Goal: Book appointment/travel/reservation

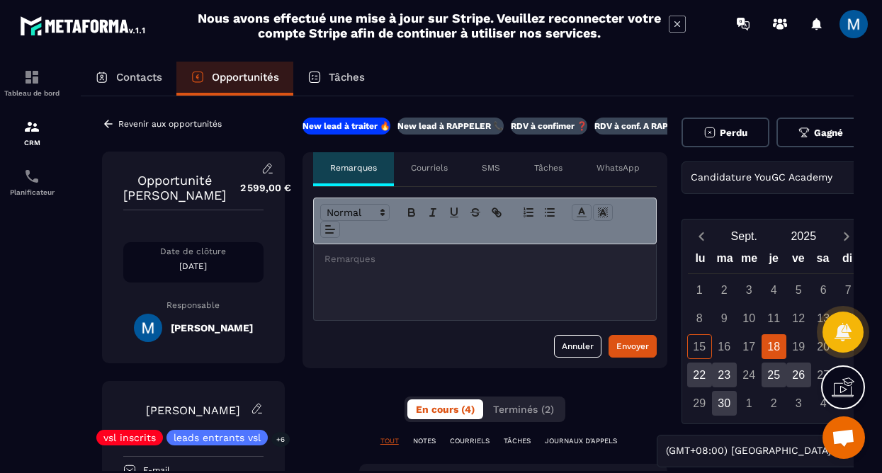
click at [770, 348] on div "18" at bounding box center [773, 346] width 25 height 25
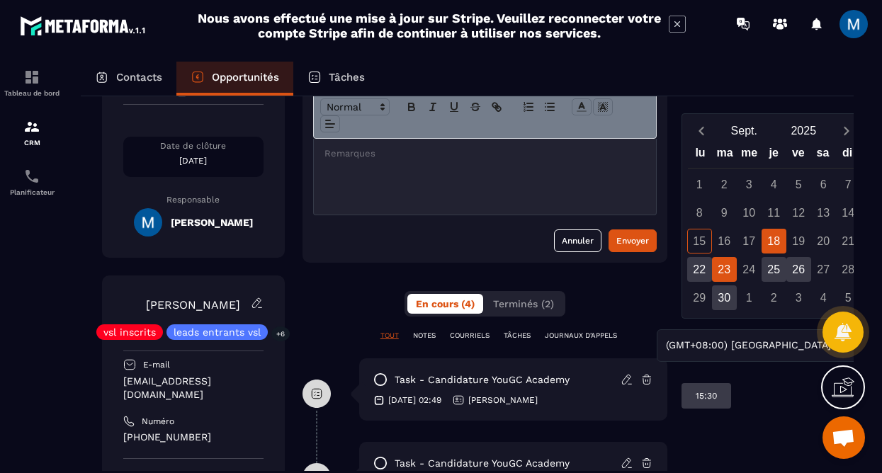
scroll to position [106, 0]
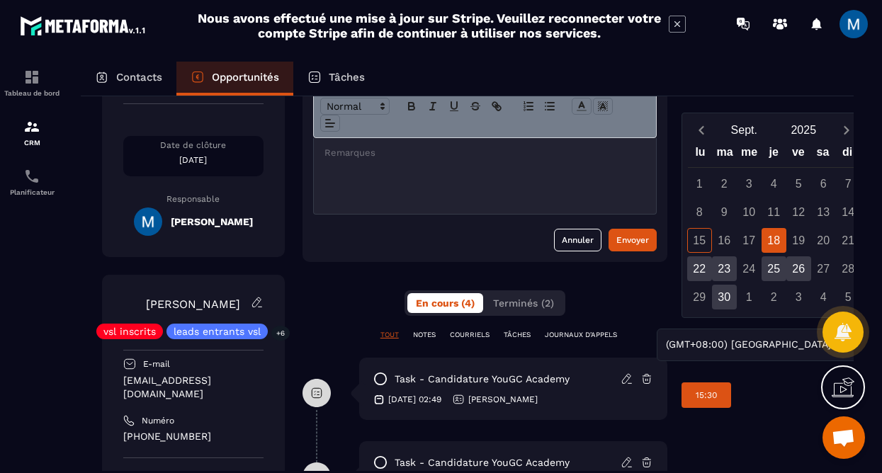
click at [718, 397] on div "15:30" at bounding box center [706, 394] width 50 height 25
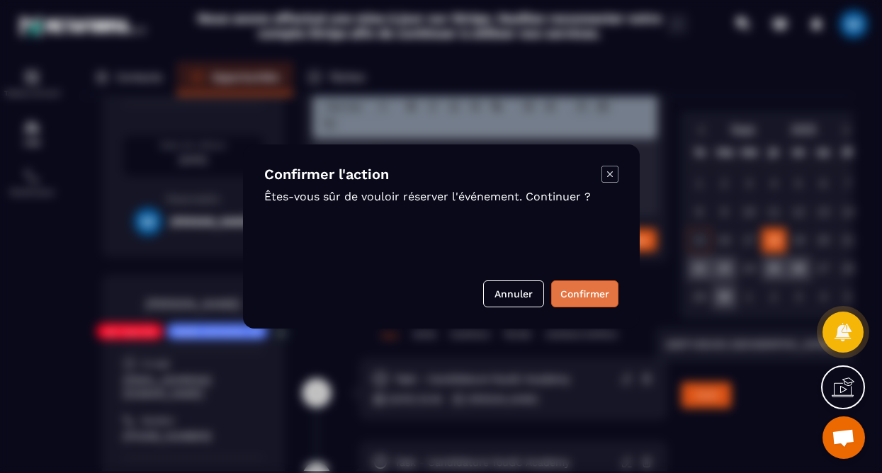
click at [584, 294] on button "Confirmer" at bounding box center [584, 293] width 67 height 27
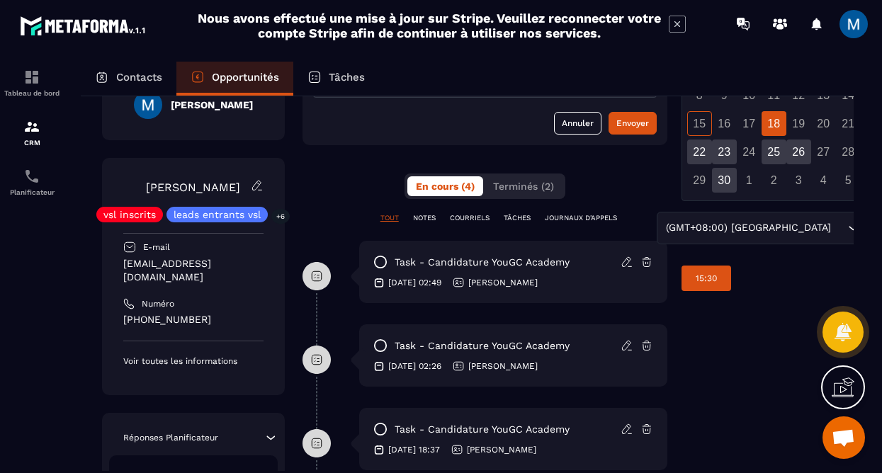
scroll to position [222, 0]
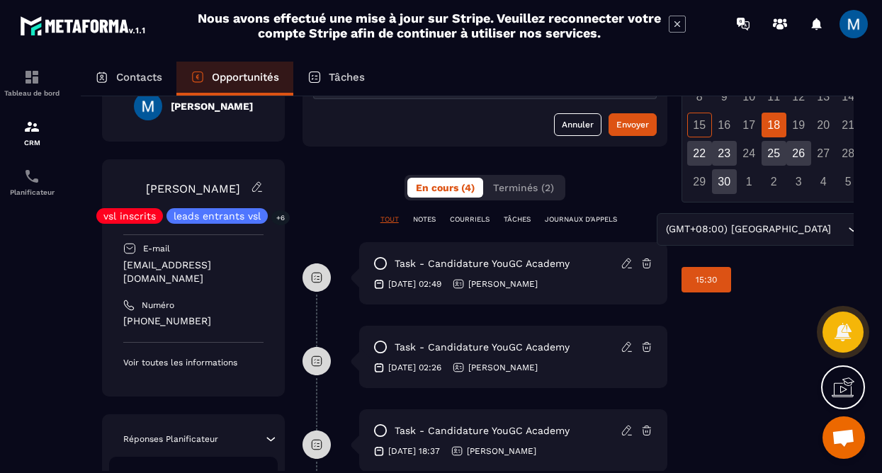
click at [722, 279] on div "15:30" at bounding box center [706, 279] width 50 height 25
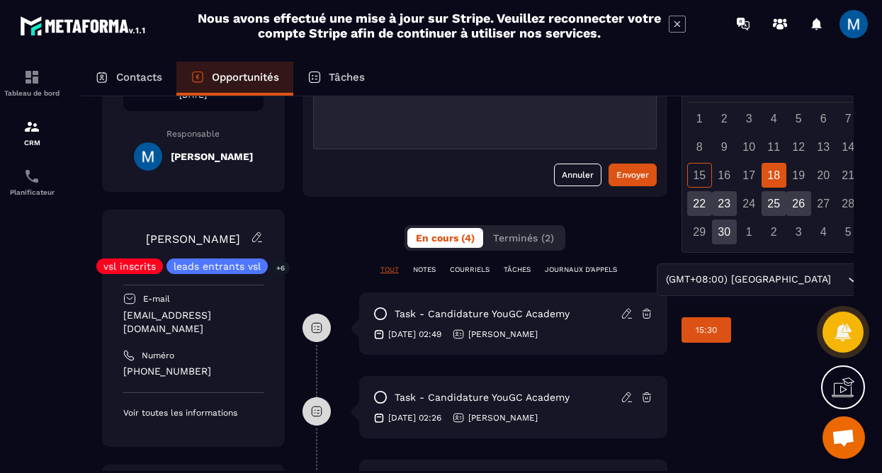
click at [717, 333] on div "15:30" at bounding box center [706, 329] width 50 height 25
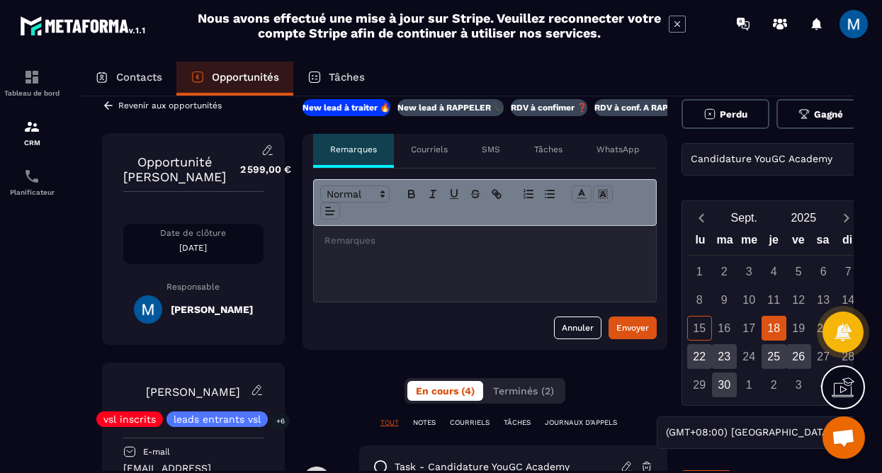
scroll to position [15, 0]
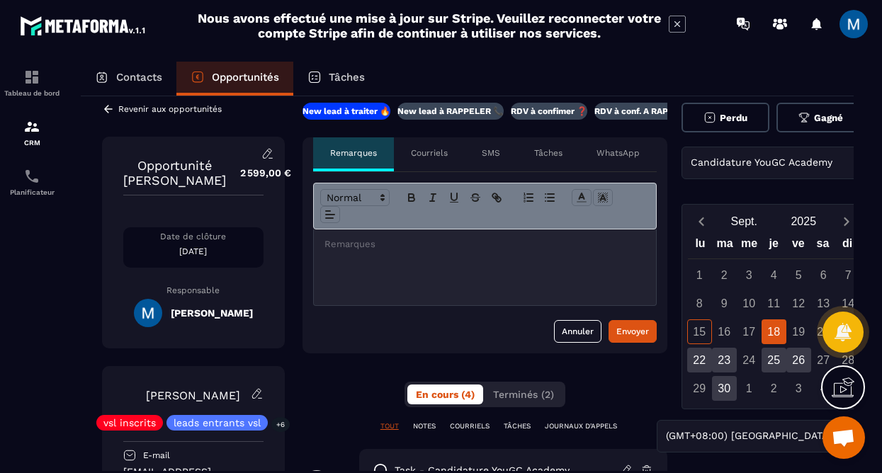
click at [774, 335] on div "18" at bounding box center [773, 331] width 25 height 25
